Goal: Information Seeking & Learning: Check status

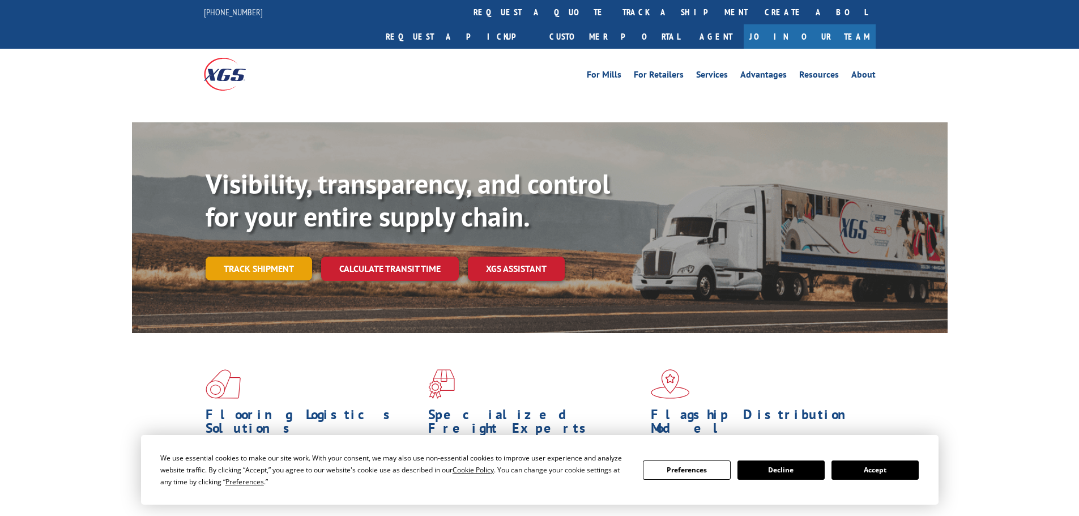
click at [282, 257] on link "Track shipment" at bounding box center [259, 269] width 106 height 24
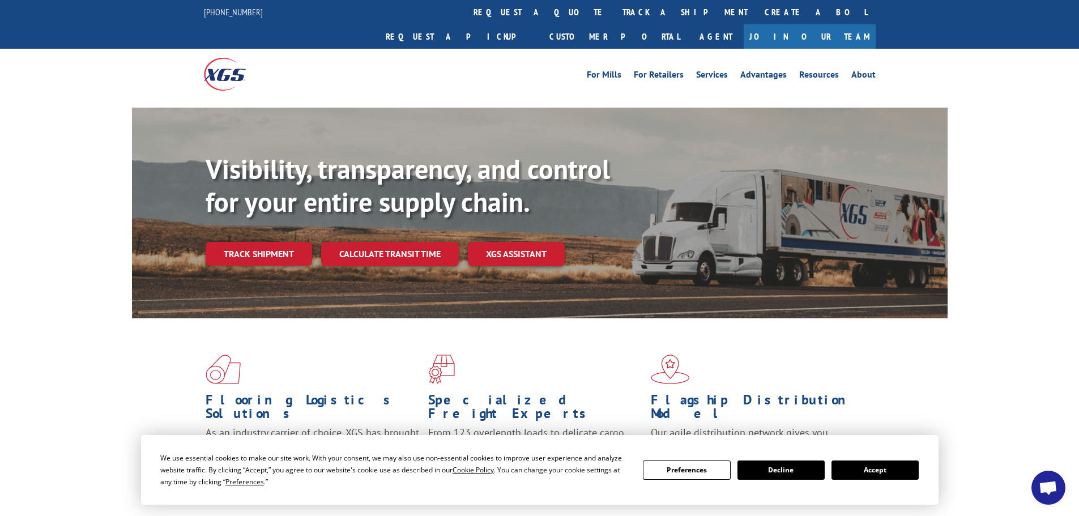
click at [855, 469] on button "Accept" at bounding box center [875, 470] width 87 height 19
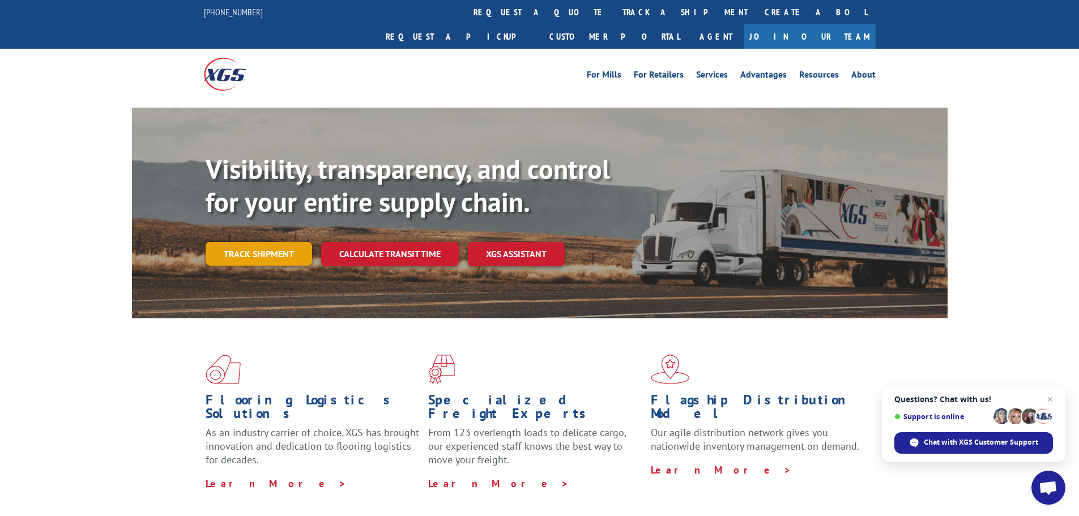
click at [255, 242] on link "Track shipment" at bounding box center [259, 254] width 106 height 24
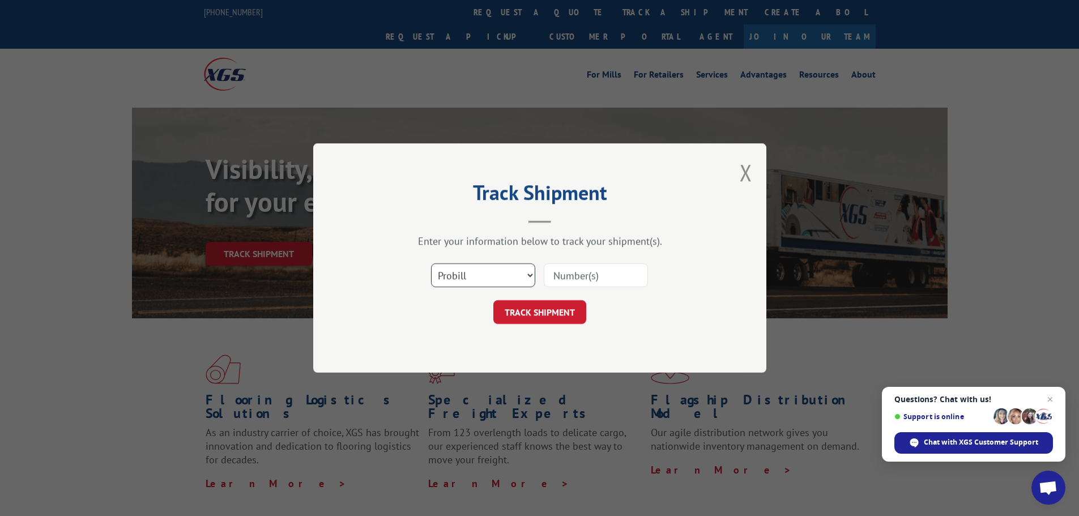
click at [505, 269] on select "Select category... Probill BOL PO" at bounding box center [483, 275] width 104 height 24
select select "po"
click at [431, 263] on select "Select category... Probill BOL PO" at bounding box center [483, 275] width 104 height 24
paste input "19509198"
type input "19509198"
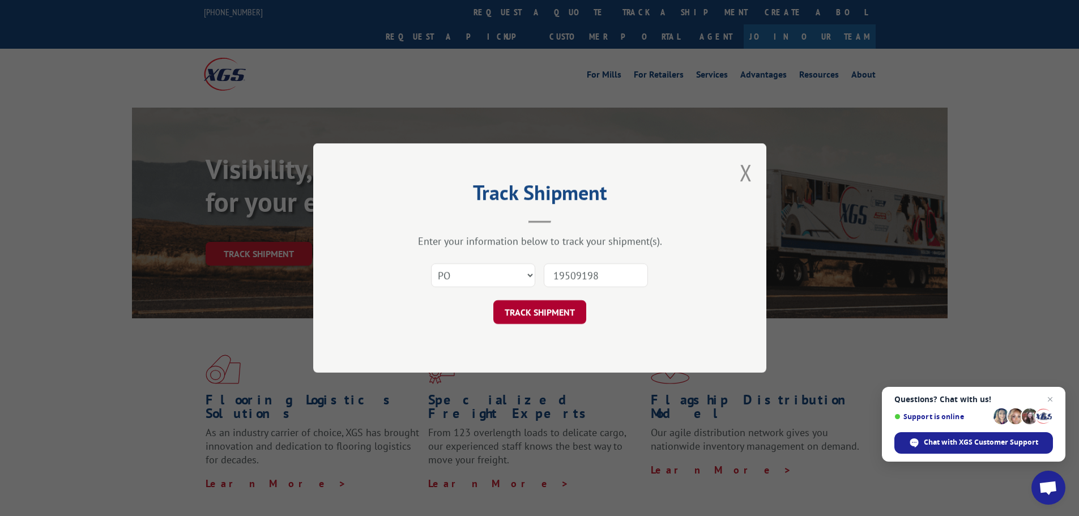
click at [557, 312] on button "TRACK SHIPMENT" at bounding box center [539, 312] width 93 height 24
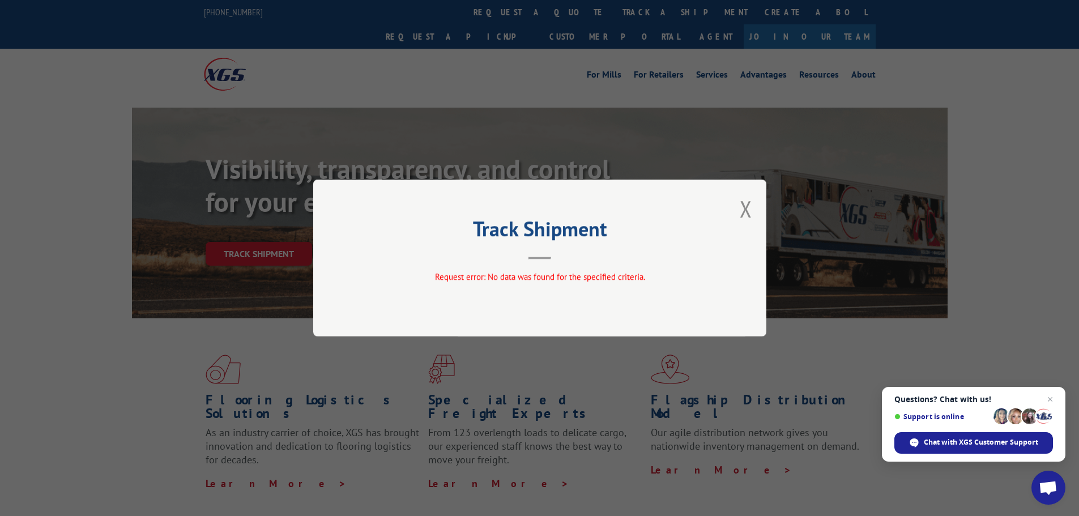
click at [746, 212] on button "Close modal" at bounding box center [746, 209] width 12 height 30
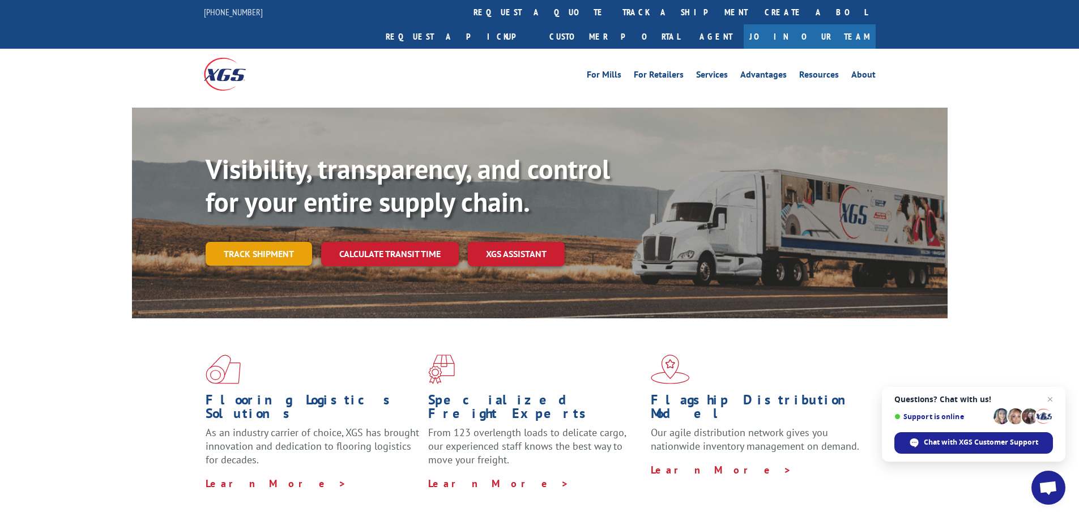
click at [244, 242] on link "Track shipment" at bounding box center [259, 254] width 106 height 24
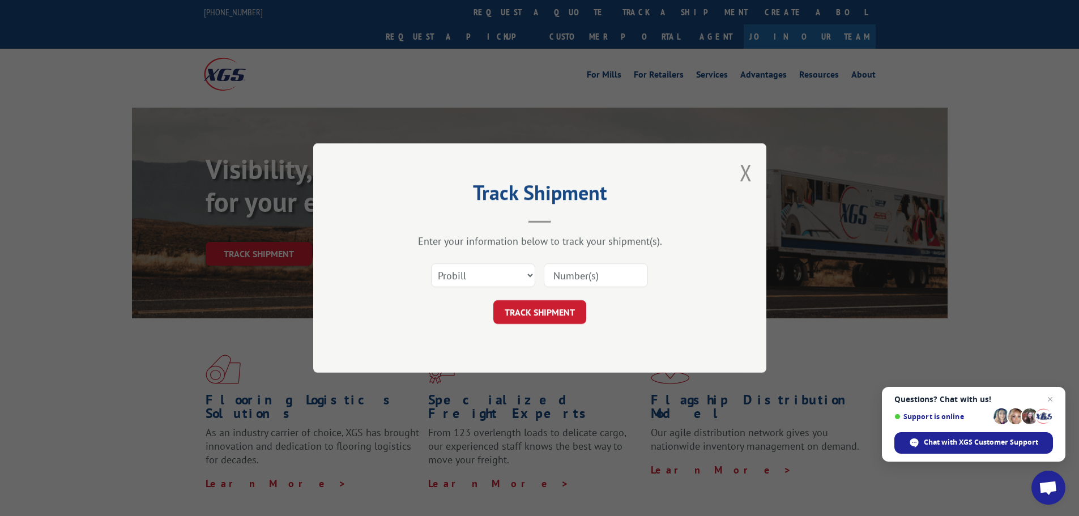
click at [479, 260] on div "Select category... Probill BOL PO" at bounding box center [540, 275] width 340 height 37
click at [479, 268] on select "Select category... Probill BOL PO" at bounding box center [483, 275] width 104 height 24
select select "po"
click at [431, 263] on select "Select category... Probill BOL PO" at bounding box center [483, 275] width 104 height 24
click at [565, 279] on input at bounding box center [596, 275] width 104 height 24
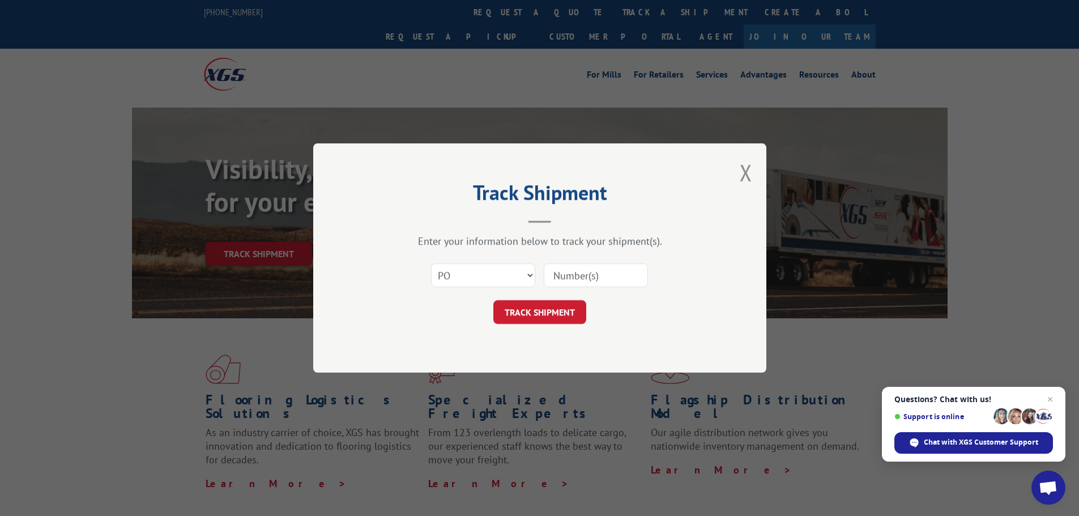
paste input "19509198"
type input "19509198"
click at [538, 317] on button "TRACK SHIPMENT" at bounding box center [539, 312] width 93 height 24
